Goal: Use online tool/utility: Utilize a website feature to perform a specific function

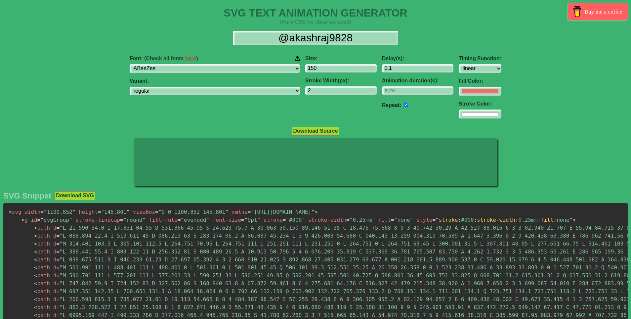
select select "linear"
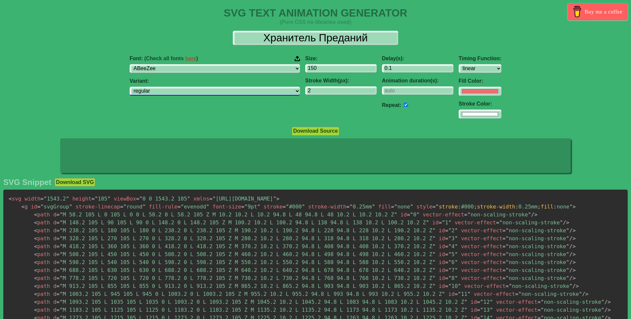
type input "Хранитель Преданий"
click at [239, 89] on select "regular italic" at bounding box center [215, 91] width 170 height 9
drag, startPoint x: 234, startPoint y: 90, endPoint x: 240, endPoint y: 90, distance: 6.0
click at [234, 90] on select "regular italic" at bounding box center [215, 91] width 170 height 9
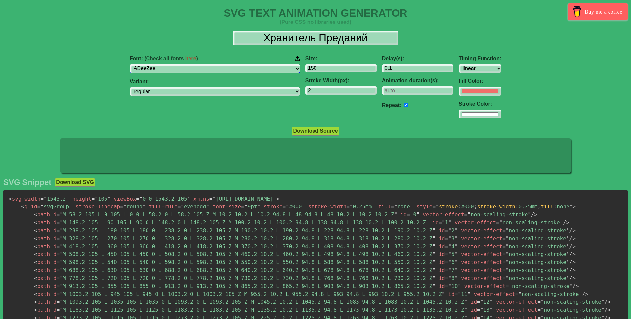
click at [207, 69] on select "ABeeZee [PERSON_NAME] Display AR One Sans [PERSON_NAME] Libre Aboreto Abril Fat…" at bounding box center [215, 68] width 170 height 9
click at [171, 64] on select "ABeeZee [PERSON_NAME] Display AR One Sans [PERSON_NAME] Libre Aboreto Abril Fat…" at bounding box center [215, 68] width 170 height 9
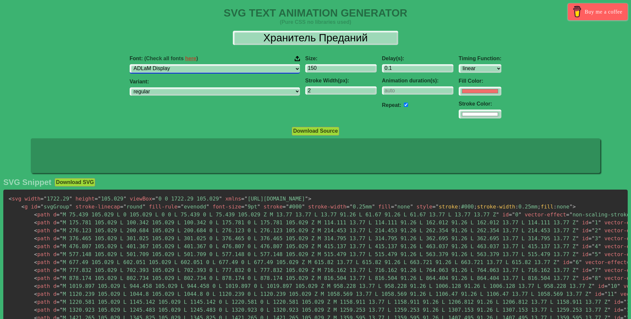
click at [200, 72] on select "ABeeZee [PERSON_NAME] Display AR One Sans [PERSON_NAME] Libre Aboreto Abril Fat…" at bounding box center [215, 68] width 170 height 9
click at [171, 64] on select "ABeeZee [PERSON_NAME] Display AR One Sans [PERSON_NAME] Libre Aboreto Abril Fat…" at bounding box center [215, 68] width 170 height 9
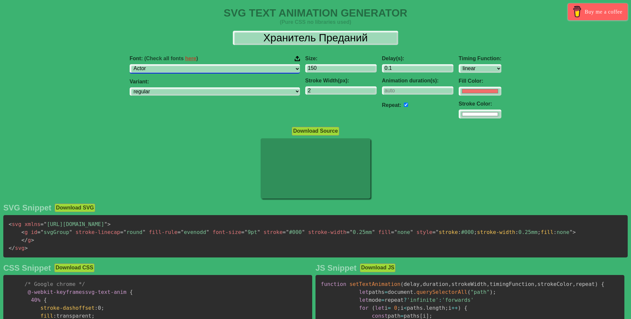
click at [198, 69] on select "ABeeZee [PERSON_NAME] Display AR One Sans [PERSON_NAME] Libre Aboreto Abril Fat…" at bounding box center [215, 68] width 170 height 9
click at [171, 64] on select "ABeeZee [PERSON_NAME] Display AR One Sans [PERSON_NAME] Libre Aboreto Abril Fat…" at bounding box center [215, 68] width 170 height 9
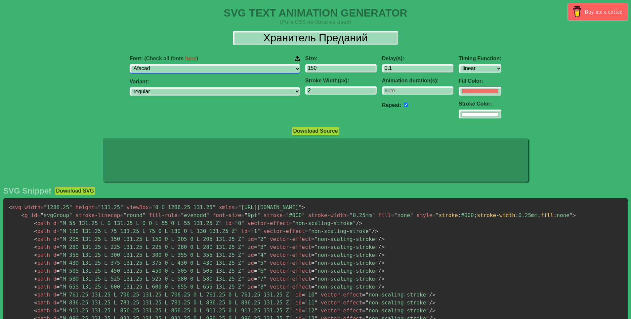
click at [199, 69] on select "ABeeZee [PERSON_NAME] Display AR One Sans [PERSON_NAME] Libre Aboreto Abril Fat…" at bounding box center [215, 68] width 170 height 9
click at [171, 64] on select "ABeeZee [PERSON_NAME] Display AR One Sans [PERSON_NAME] Libre Aboreto Abril Fat…" at bounding box center [215, 68] width 170 height 9
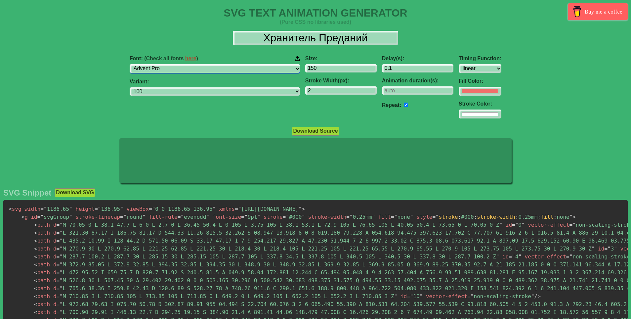
click at [210, 67] on select "ABeeZee [PERSON_NAME] Display AR One Sans [PERSON_NAME] Libre Aboreto Abril Fat…" at bounding box center [215, 68] width 170 height 9
select select "Alegreya SC"
click at [171, 64] on select "ABeeZee [PERSON_NAME] Display AR One Sans [PERSON_NAME] Libre Aboreto Abril Fat…" at bounding box center [215, 68] width 170 height 9
select select "regular"
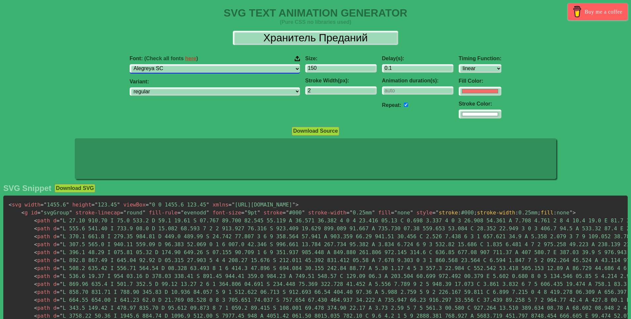
click at [205, 67] on select "ABeeZee [PERSON_NAME] Display AR One Sans [PERSON_NAME] Libre Aboreto Abril Fat…" at bounding box center [215, 68] width 170 height 9
click at [171, 64] on select "ABeeZee [PERSON_NAME] Display AR One Sans [PERSON_NAME] Libre Aboreto Abril Fat…" at bounding box center [215, 68] width 170 height 9
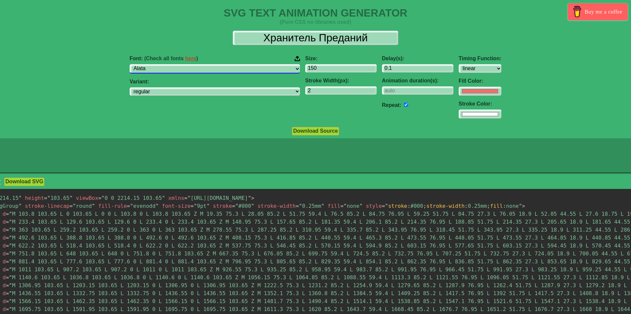
click at [213, 69] on select "ABeeZee [PERSON_NAME] Display AR One Sans [PERSON_NAME] Libre Aboreto Abril Fat…" at bounding box center [215, 68] width 170 height 9
click at [171, 64] on select "ABeeZee [PERSON_NAME] Display AR One Sans [PERSON_NAME] Libre Aboreto Abril Fat…" at bounding box center [215, 68] width 170 height 9
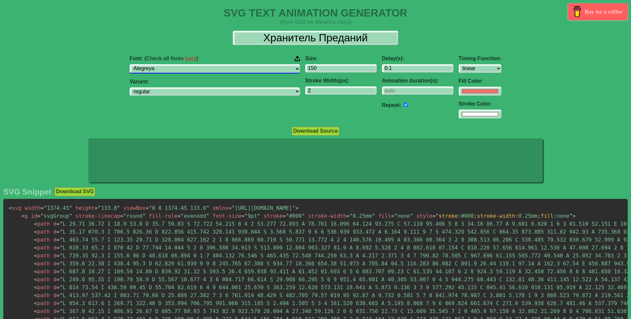
click at [212, 69] on select "ABeeZee [PERSON_NAME] Display AR One Sans [PERSON_NAME] Libre Aboreto Abril Fat…" at bounding box center [215, 68] width 170 height 9
click at [171, 64] on select "ABeeZee [PERSON_NAME] Display AR One Sans [PERSON_NAME] Libre Aboreto Abril Fat…" at bounding box center [215, 68] width 170 height 9
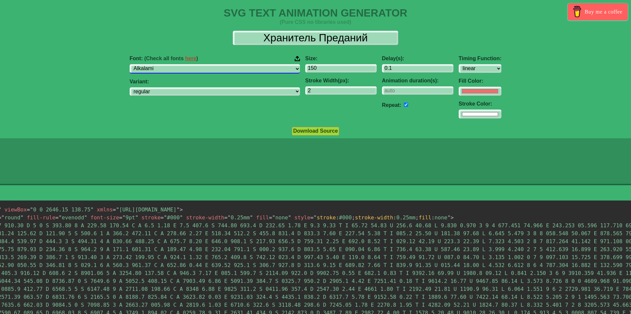
click at [216, 70] on select "ABeeZee [PERSON_NAME] Display AR One Sans [PERSON_NAME] Libre Aboreto Abril Fat…" at bounding box center [215, 68] width 170 height 9
click at [171, 64] on select "ABeeZee [PERSON_NAME] Display AR One Sans [PERSON_NAME] Libre Aboreto Abril Fat…" at bounding box center [215, 68] width 170 height 9
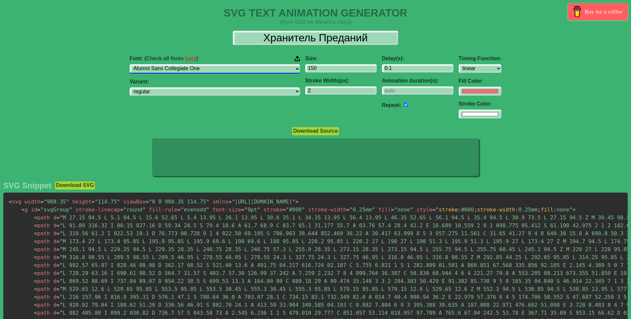
click at [212, 68] on select "ABeeZee [PERSON_NAME] Display AR One Sans [PERSON_NAME] Libre Aboreto Abril Fat…" at bounding box center [215, 68] width 170 height 9
click at [171, 64] on select "ABeeZee [PERSON_NAME] Display AR One Sans [PERSON_NAME] Libre Aboreto Abril Fat…" at bounding box center [215, 68] width 170 height 9
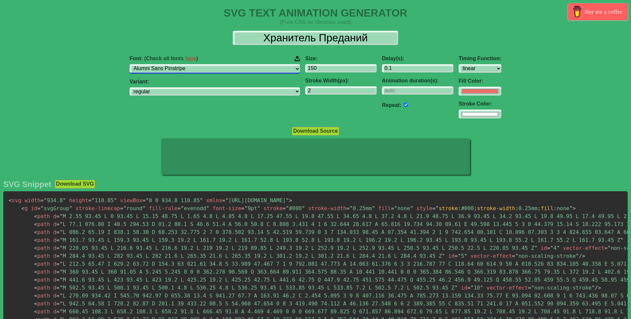
click at [223, 66] on select "ABeeZee [PERSON_NAME] Display AR One Sans [PERSON_NAME] Libre Aboreto Abril Fat…" at bounding box center [215, 68] width 170 height 9
click at [171, 64] on select "ABeeZee [PERSON_NAME] Display AR One Sans [PERSON_NAME] Libre Aboreto Abril Fat…" at bounding box center [215, 68] width 170 height 9
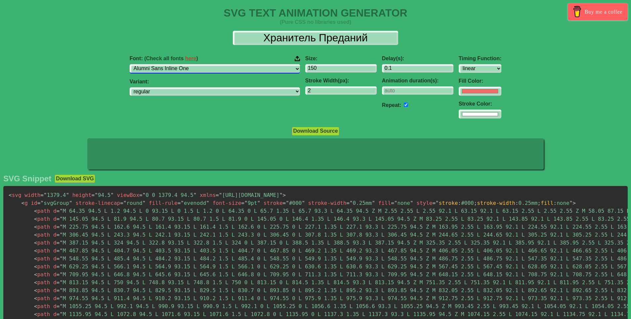
click at [213, 69] on select "ABeeZee [PERSON_NAME] Display AR One Sans [PERSON_NAME] Libre Aboreto Abril Fat…" at bounding box center [215, 68] width 170 height 9
click at [171, 64] on select "ABeeZee [PERSON_NAME] Display AR One Sans [PERSON_NAME] Libre Aboreto Abril Fat…" at bounding box center [215, 68] width 170 height 9
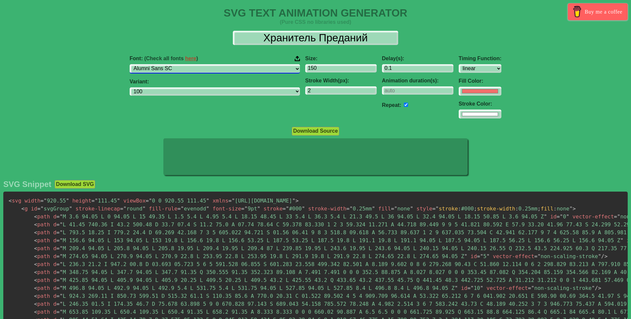
click at [209, 65] on select "ABeeZee [PERSON_NAME] Display AR One Sans [PERSON_NAME] Libre Aboreto Abril Fat…" at bounding box center [215, 68] width 170 height 9
select select "Amarante"
click at [171, 64] on select "ABeeZee [PERSON_NAME] Display AR One Sans [PERSON_NAME] Libre Aboreto Abril Fat…" at bounding box center [215, 68] width 170 height 9
select select "regular"
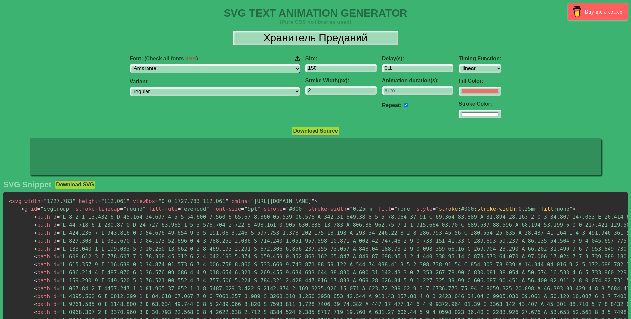
click at [208, 66] on select "ABeeZee [PERSON_NAME] Display AR One Sans [PERSON_NAME] Libre Aboreto Abril Fat…" at bounding box center [215, 68] width 170 height 9
click at [171, 64] on select "ABeeZee [PERSON_NAME] Display AR One Sans [PERSON_NAME] Libre Aboreto Abril Fat…" at bounding box center [215, 68] width 170 height 9
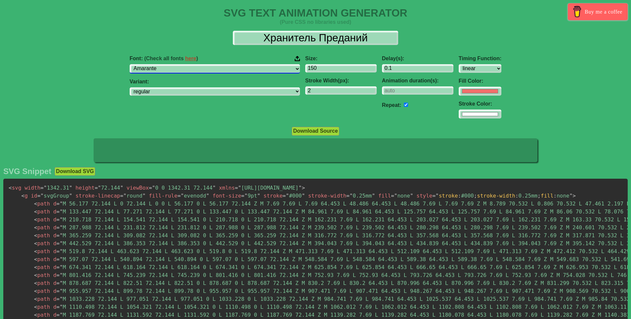
click at [203, 68] on select "ABeeZee [PERSON_NAME] Display AR One Sans [PERSON_NAME] Libre Aboreto Abril Fat…" at bounding box center [215, 68] width 170 height 9
click at [171, 64] on select "ABeeZee [PERSON_NAME] Display AR One Sans [PERSON_NAME] Libre Aboreto Abril Fat…" at bounding box center [215, 68] width 170 height 9
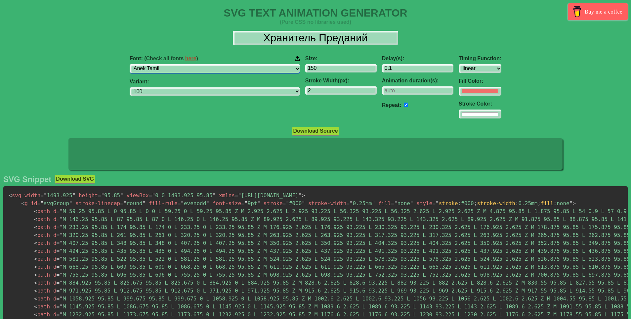
click at [211, 70] on select "ABeeZee [PERSON_NAME] Display AR One Sans [PERSON_NAME] Libre Aboreto Abril Fat…" at bounding box center [215, 68] width 170 height 9
select select "Anybody"
click at [171, 64] on select "ABeeZee [PERSON_NAME] Display AR One Sans [PERSON_NAME] Libre Aboreto Abril Fat…" at bounding box center [215, 68] width 170 height 9
select select "100"
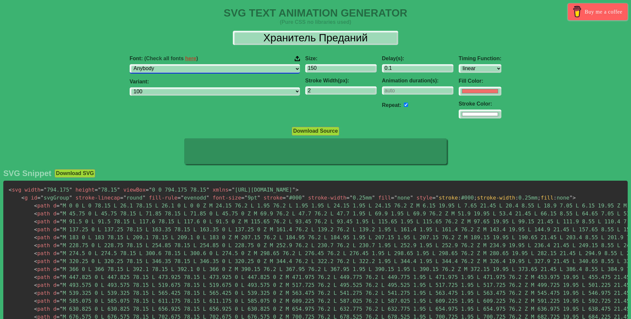
drag, startPoint x: 220, startPoint y: 66, endPoint x: 220, endPoint y: 73, distance: 6.9
click at [220, 66] on select "ABeeZee [PERSON_NAME] Display AR One Sans [PERSON_NAME] Libre Aboreto Abril Fat…" at bounding box center [215, 68] width 170 height 9
click at [171, 64] on select "ABeeZee [PERSON_NAME] Display AR One Sans [PERSON_NAME] Libre Aboreto Abril Fat…" at bounding box center [215, 68] width 170 height 9
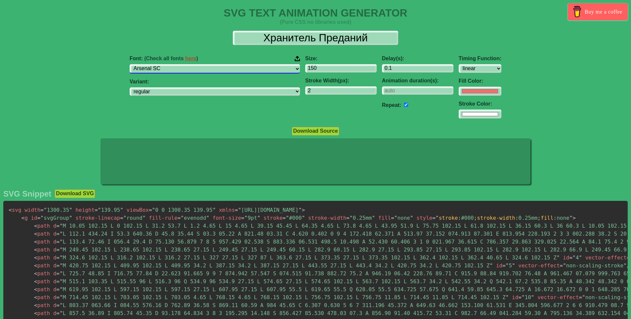
click at [208, 68] on select "ABeeZee [PERSON_NAME] Display AR One Sans [PERSON_NAME] Libre Aboreto Abril Fat…" at bounding box center [215, 68] width 170 height 9
select select "Bevan"
click at [171, 64] on select "ABeeZee [PERSON_NAME] Display AR One Sans [PERSON_NAME] Libre Aboreto Abril Fat…" at bounding box center [215, 68] width 170 height 9
select select "regular"
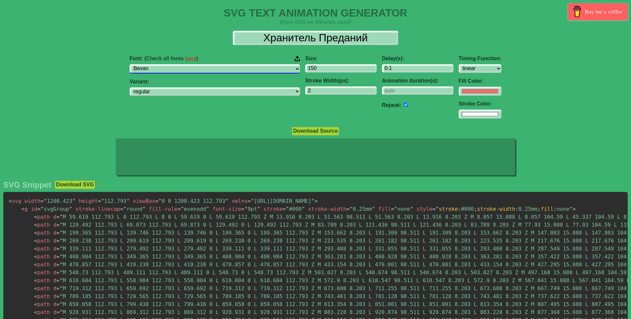
click at [207, 70] on select "ABeeZee [PERSON_NAME] Display AR One Sans [PERSON_NAME] Libre Aboreto Abril Fat…" at bounding box center [215, 68] width 170 height 9
click at [171, 64] on select "ABeeZee [PERSON_NAME] Display AR One Sans [PERSON_NAME] Libre Aboreto Abril Fat…" at bounding box center [215, 68] width 170 height 9
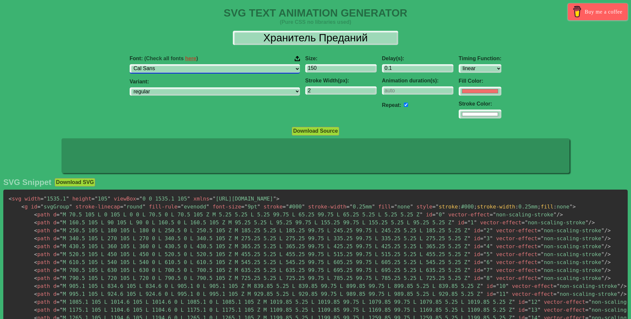
drag, startPoint x: 216, startPoint y: 69, endPoint x: 214, endPoint y: 73, distance: 4.6
click at [216, 69] on select "ABeeZee [PERSON_NAME] Display AR One Sans [PERSON_NAME] Libre Aboreto Abril Fat…" at bounding box center [215, 68] width 170 height 9
click at [171, 64] on select "ABeeZee [PERSON_NAME] Display AR One Sans [PERSON_NAME] Libre Aboreto Abril Fat…" at bounding box center [215, 68] width 170 height 9
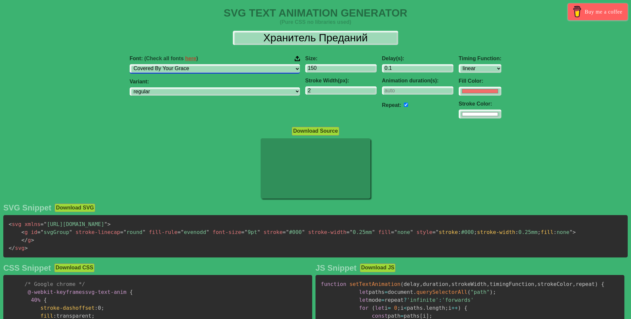
click at [219, 71] on select "ABeeZee [PERSON_NAME] Display AR One Sans [PERSON_NAME] Libre Aboreto Abril Fat…" at bounding box center [215, 68] width 170 height 9
click at [171, 64] on select "ABeeZee [PERSON_NAME] Display AR One Sans [PERSON_NAME] Libre Aboreto Abril Fat…" at bounding box center [215, 68] width 170 height 9
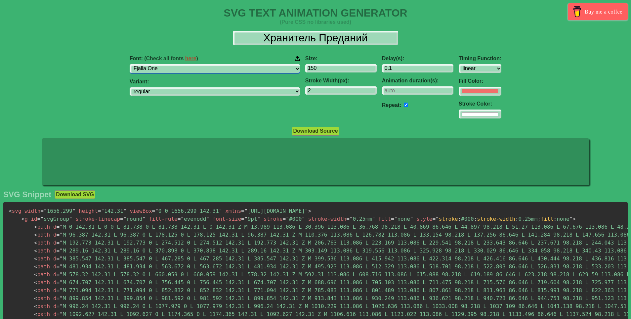
drag, startPoint x: 215, startPoint y: 68, endPoint x: 214, endPoint y: 73, distance: 5.0
click at [215, 68] on select "ABeeZee [PERSON_NAME] Display AR One Sans [PERSON_NAME] Libre Aboreto Abril Fat…" at bounding box center [215, 68] width 170 height 9
click at [171, 64] on select "ABeeZee [PERSON_NAME] Display AR One Sans [PERSON_NAME] Libre Aboreto Abril Fat…" at bounding box center [215, 68] width 170 height 9
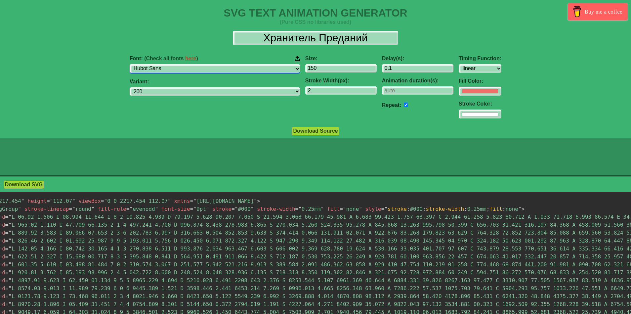
drag, startPoint x: 222, startPoint y: 68, endPoint x: 221, endPoint y: 73, distance: 5.0
click at [222, 68] on select "ABeeZee [PERSON_NAME] Display AR One Sans [PERSON_NAME] Libre Aboreto Abril Fat…" at bounding box center [215, 68] width 170 height 9
select select "Libre Barcode EAN13 Text"
click at [171, 64] on select "ABeeZee [PERSON_NAME] Display AR One Sans [PERSON_NAME] Libre Aboreto Abril Fat…" at bounding box center [215, 68] width 170 height 9
select select "regular"
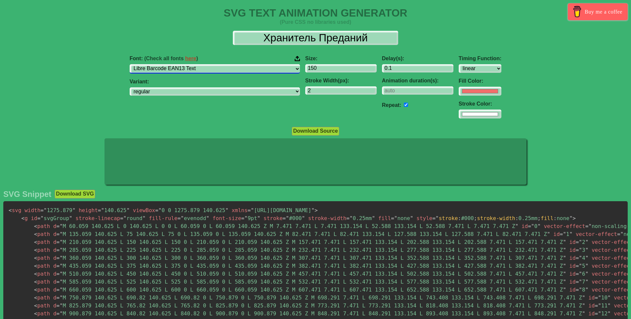
click at [208, 70] on select "ABeeZee [PERSON_NAME] Display AR One Sans [PERSON_NAME] Libre Aboreto Abril Fat…" at bounding box center [215, 68] width 170 height 9
click at [171, 64] on select "ABeeZee [PERSON_NAME] Display AR One Sans [PERSON_NAME] Libre Aboreto Abril Fat…" at bounding box center [215, 68] width 170 height 9
drag, startPoint x: 216, startPoint y: 67, endPoint x: 214, endPoint y: 72, distance: 5.0
click at [216, 67] on select "ABeeZee [PERSON_NAME] Display AR One Sans [PERSON_NAME] Libre Aboreto Abril Fat…" at bounding box center [215, 68] width 170 height 9
select select "Noto Sans Symbols"
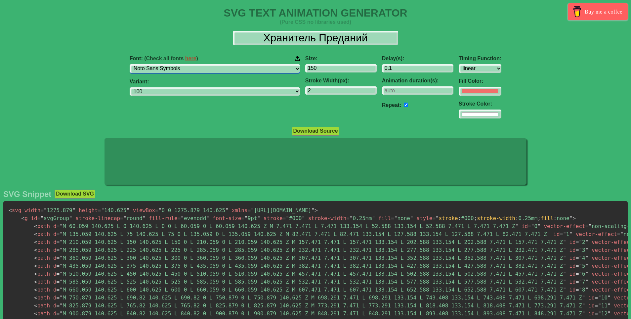
click at [171, 64] on select "ABeeZee [PERSON_NAME] Display AR One Sans [PERSON_NAME] Libre Aboreto Abril Fat…" at bounding box center [215, 68] width 170 height 9
select select "100"
click at [218, 69] on select "ABeeZee [PERSON_NAME] Display AR One Sans [PERSON_NAME] Libre Aboreto Abril Fat…" at bounding box center [215, 68] width 170 height 9
click at [171, 64] on select "ABeeZee [PERSON_NAME] Display AR One Sans [PERSON_NAME] Libre Aboreto Abril Fat…" at bounding box center [215, 68] width 170 height 9
click at [222, 68] on select "ABeeZee [PERSON_NAME] Display AR One Sans [PERSON_NAME] Libre Aboreto Abril Fat…" at bounding box center [215, 68] width 170 height 9
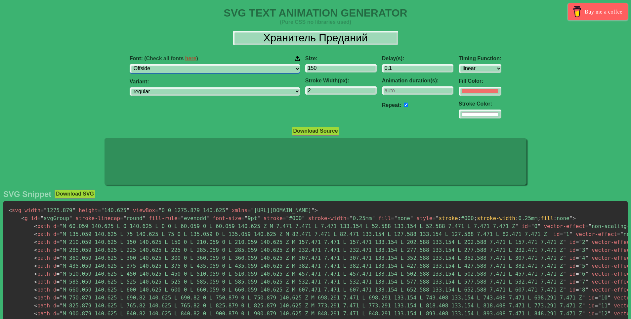
select select "Playwrite FR Trad"
click at [171, 64] on select "ABeeZee [PERSON_NAME] Display AR One Sans [PERSON_NAME] Libre Aboreto Abril Fat…" at bounding box center [215, 68] width 170 height 9
select select "100"
click at [219, 72] on select "ABeeZee [PERSON_NAME] Display AR One Sans [PERSON_NAME] Libre Aboreto Abril Fat…" at bounding box center [215, 68] width 170 height 9
click at [171, 64] on select "ABeeZee [PERSON_NAME] Display AR One Sans [PERSON_NAME] Libre Aboreto Abril Fat…" at bounding box center [215, 68] width 170 height 9
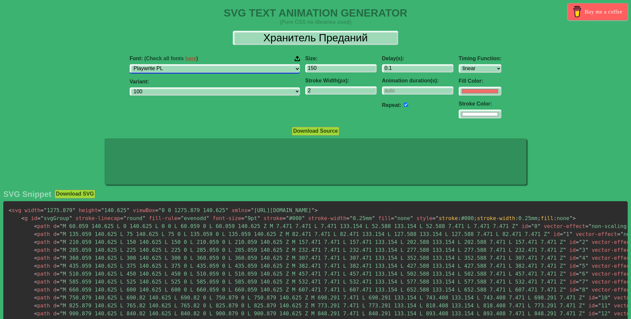
click at [213, 64] on div "Font: (Check all fonts here ) ABeeZee [PERSON_NAME] Display AR One Sans [PERSON…" at bounding box center [215, 65] width 170 height 18
drag, startPoint x: 201, startPoint y: 69, endPoint x: 200, endPoint y: 73, distance: 3.9
click at [201, 69] on select "ABeeZee [PERSON_NAME] Display AR One Sans [PERSON_NAME] Libre Aboreto Abril Fat…" at bounding box center [215, 68] width 170 height 9
click at [171, 64] on select "ABeeZee [PERSON_NAME] Display AR One Sans [PERSON_NAME] Libre Aboreto Abril Fat…" at bounding box center [215, 68] width 170 height 9
click at [215, 66] on select "ABeeZee [PERSON_NAME] Display AR One Sans [PERSON_NAME] Libre Aboreto Abril Fat…" at bounding box center [215, 68] width 170 height 9
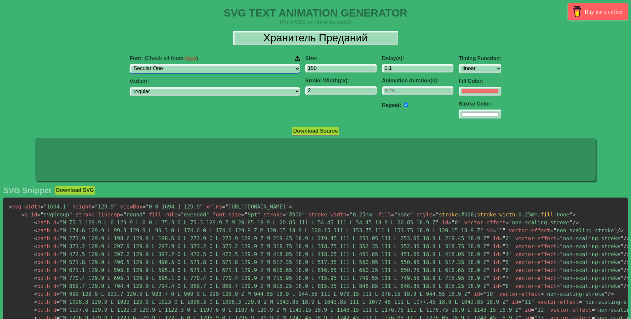
select select "Spinnaker"
click at [171, 64] on select "ABeeZee [PERSON_NAME] Display AR One Sans [PERSON_NAME] Libre Aboreto Abril Fat…" at bounding box center [215, 68] width 170 height 9
select select "regular"
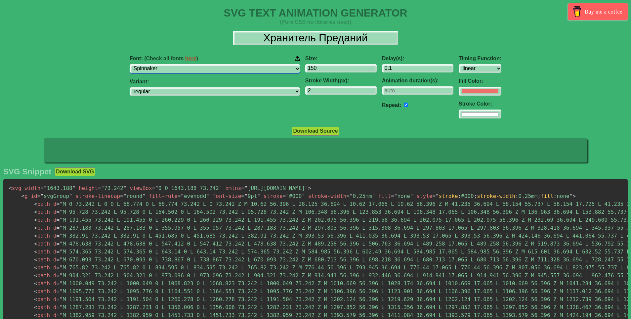
click at [215, 65] on select "ABeeZee [PERSON_NAME] Display AR One Sans [PERSON_NAME] Libre Aboreto Abril Fat…" at bounding box center [215, 68] width 170 height 9
click at [171, 64] on select "ABeeZee [PERSON_NAME] Display AR One Sans [PERSON_NAME] Libre Aboreto Abril Fat…" at bounding box center [215, 68] width 170 height 9
click at [216, 64] on div "Font: (Check all fonts here ) ABeeZee [PERSON_NAME] Display AR One Sans [PERSON…" at bounding box center [215, 64] width 170 height 17
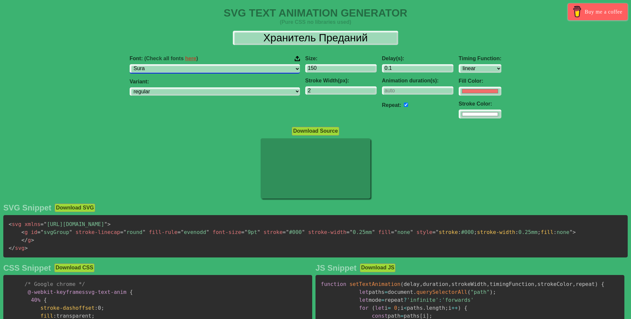
click at [213, 69] on select "ABeeZee [PERSON_NAME] Display AR One Sans [PERSON_NAME] Libre Aboreto Abril Fat…" at bounding box center [215, 68] width 170 height 9
click at [171, 64] on select "ABeeZee [PERSON_NAME] Display AR One Sans [PERSON_NAME] Libre Aboreto Abril Fat…" at bounding box center [215, 68] width 170 height 9
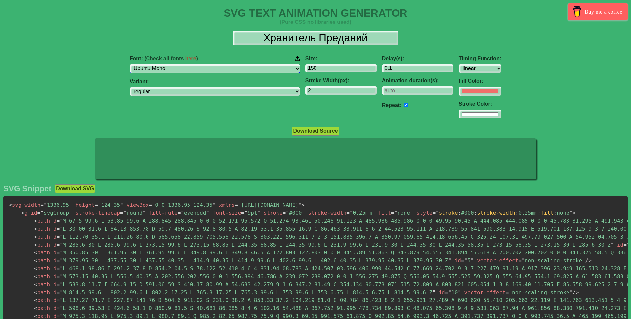
click at [205, 72] on select "ABeeZee [PERSON_NAME] Display AR One Sans [PERSON_NAME] Libre Aboreto Abril Fat…" at bounding box center [215, 68] width 170 height 9
click at [201, 69] on select "ABeeZee [PERSON_NAME] Display AR One Sans [PERSON_NAME] Libre Aboreto Abril Fat…" at bounding box center [215, 68] width 170 height 9
click at [202, 66] on select "ABeeZee [PERSON_NAME] Display AR One Sans [PERSON_NAME] Libre Aboreto Abril Fat…" at bounding box center [215, 68] width 170 height 9
select select "Ubuntu Condensed"
click at [171, 64] on select "ABeeZee [PERSON_NAME] Display AR One Sans [PERSON_NAME] Libre Aboreto Abril Fat…" at bounding box center [215, 68] width 170 height 9
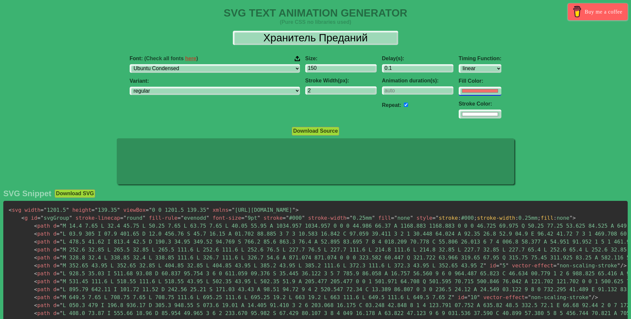
click at [459, 90] on input "#f16f6b" at bounding box center [480, 91] width 43 height 9
type input "#ff0000"
click at [379, 123] on div "Delay(s): 0.1 Animation duration(s): Repeat:" at bounding box center [417, 87] width 77 height 74
click at [459, 96] on input "#ffffff" at bounding box center [480, 91] width 43 height 9
click at [391, 129] on div "Download Source" at bounding box center [315, 130] width 631 height 9
